Goal: Information Seeking & Learning: Check status

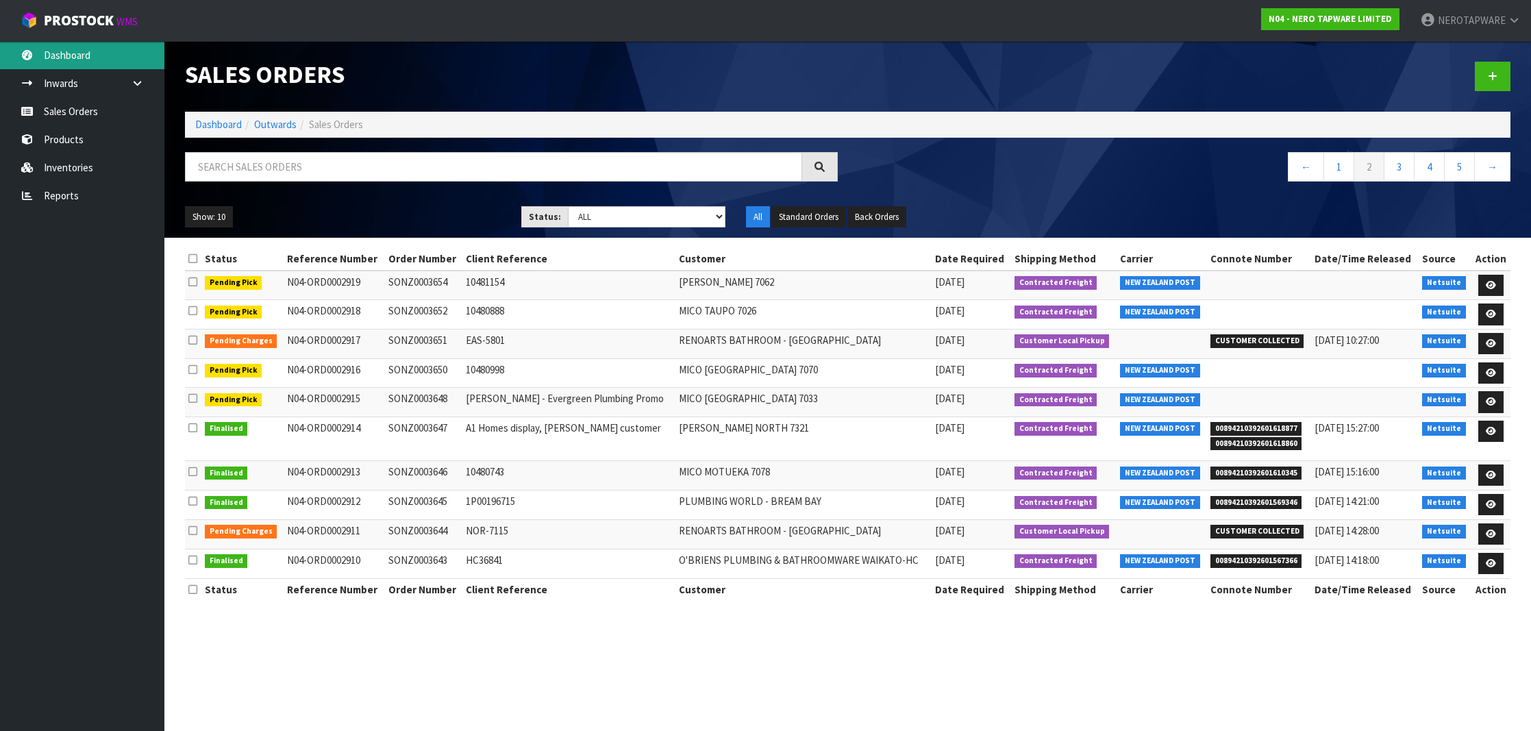
click at [71, 60] on link "Dashboard" at bounding box center [82, 55] width 164 height 28
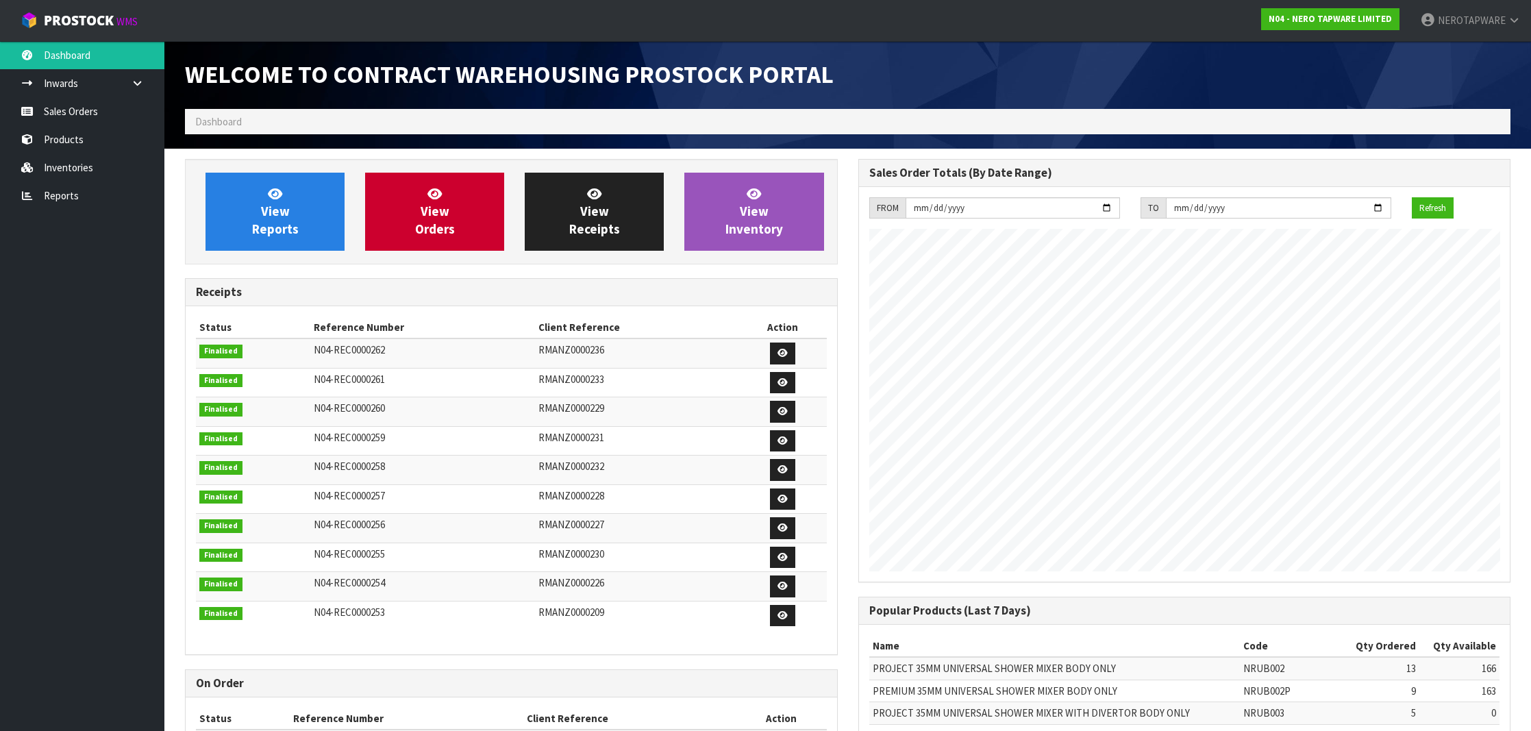
scroll to position [756, 673]
click at [343, 120] on ol "Dashboard" at bounding box center [847, 121] width 1325 height 25
click at [64, 197] on div "Welcome to Contract Warehousing ProStock Portal Dashboard View Reports View Ord…" at bounding box center [765, 465] width 1531 height 930
click at [62, 199] on link "Reports" at bounding box center [82, 196] width 164 height 28
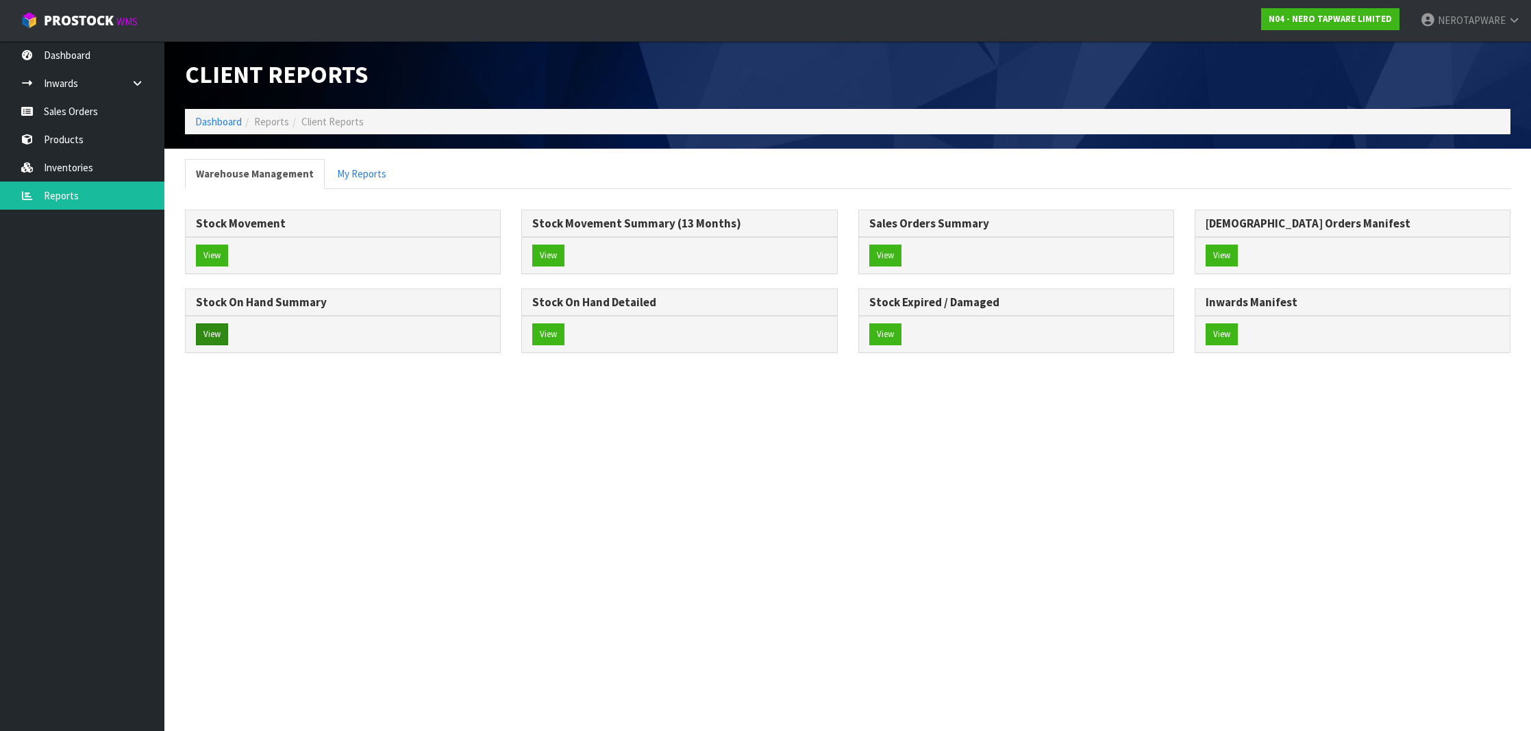
click at [205, 331] on button "View" at bounding box center [212, 334] width 32 height 22
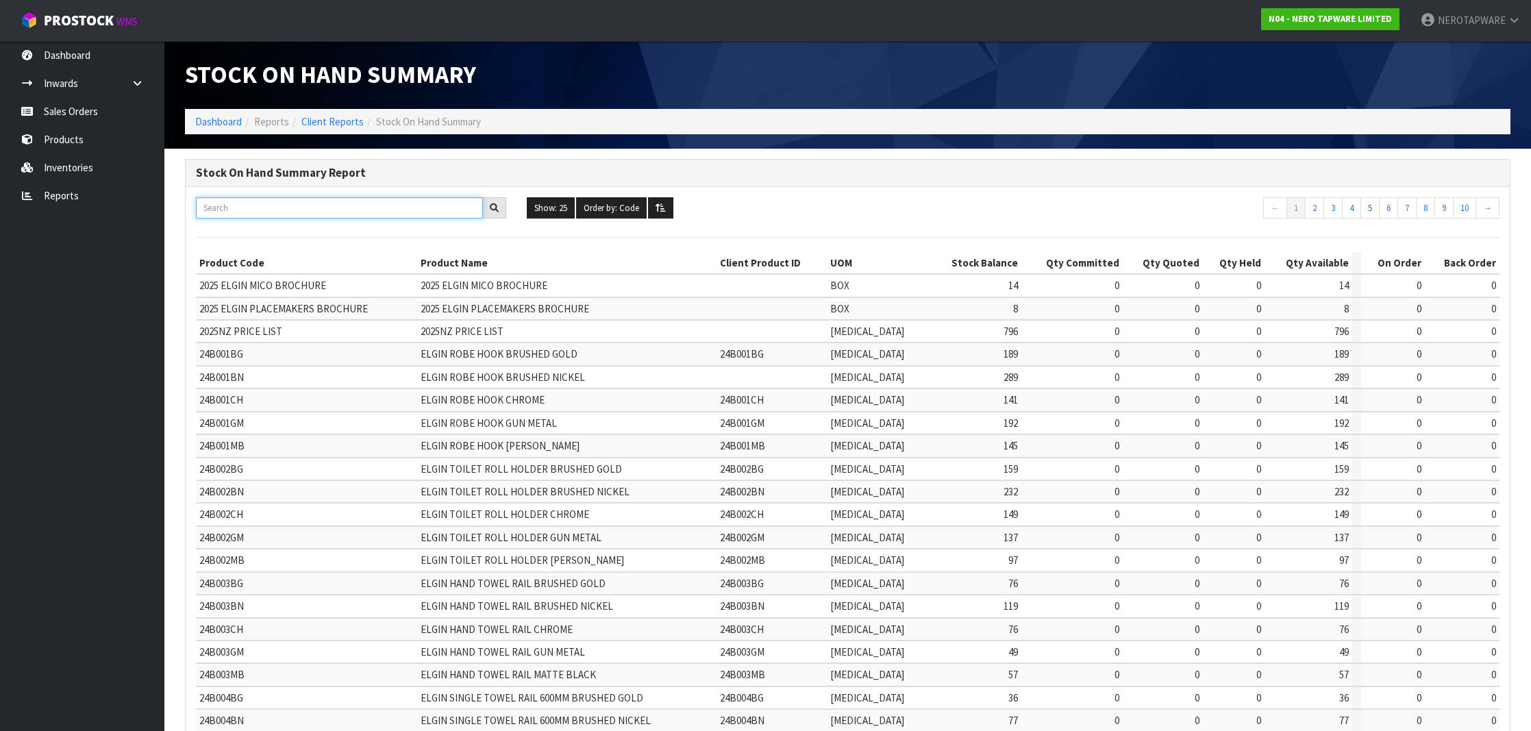
click at [277, 211] on input "text" at bounding box center [339, 207] width 287 height 21
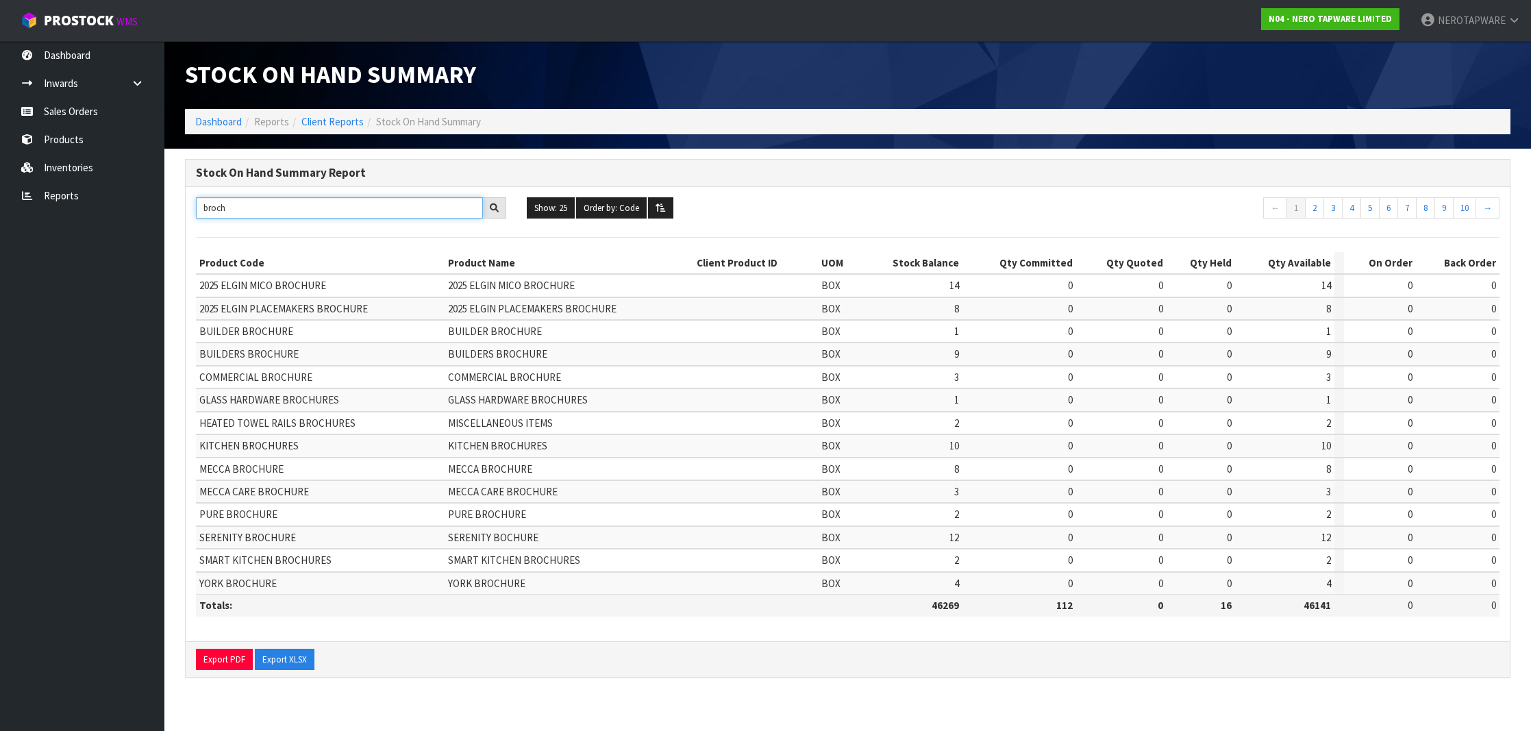
type input "broth"
